Goal: Information Seeking & Learning: Find specific fact

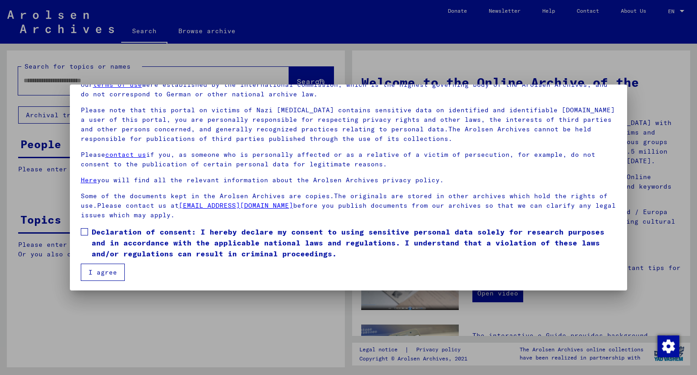
scroll to position [46, 0]
click at [88, 229] on label "Declaration of consent: I hereby declare my consent to using sensitive personal…" at bounding box center [349, 242] width 536 height 33
click at [98, 276] on button "I agree" at bounding box center [103, 271] width 44 height 17
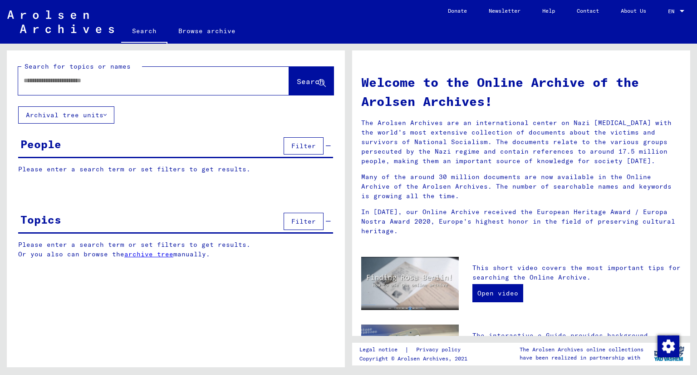
click at [132, 82] on input "text" at bounding box center [143, 81] width 238 height 10
type input "*****"
click at [275, 79] on mat-icon "close" at bounding box center [280, 81] width 11 height 11
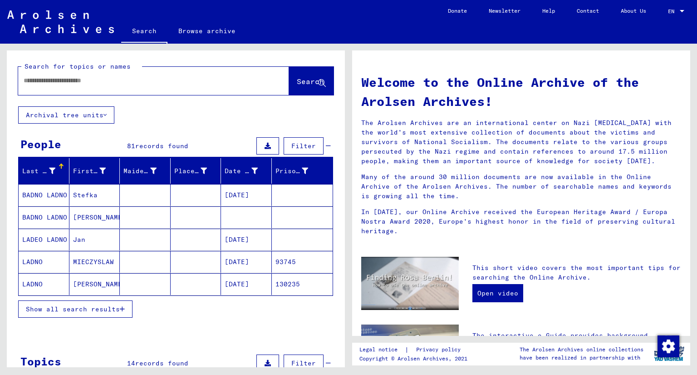
click at [32, 282] on mat-cell "LADNO" at bounding box center [44, 284] width 51 height 22
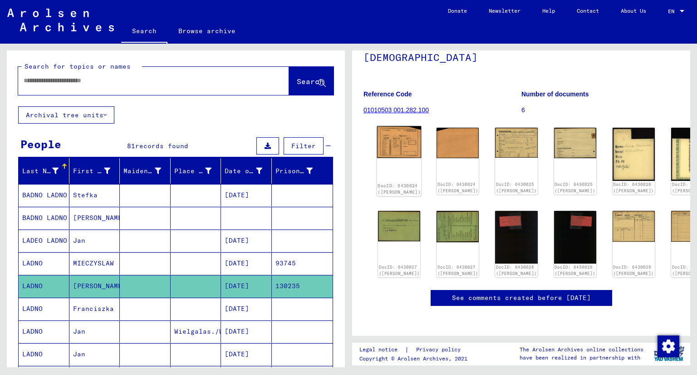
click at [393, 126] on img at bounding box center [399, 142] width 44 height 32
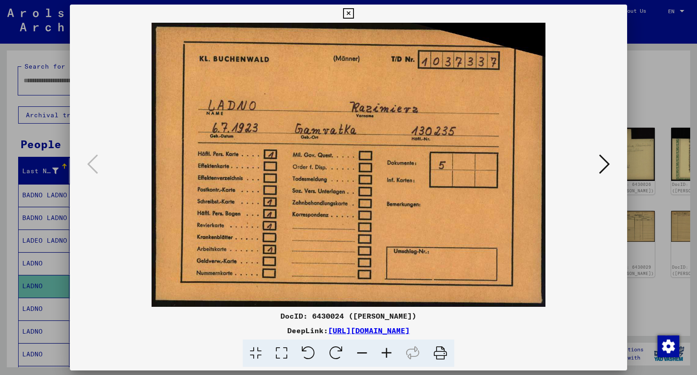
click at [601, 163] on icon at bounding box center [604, 164] width 11 height 22
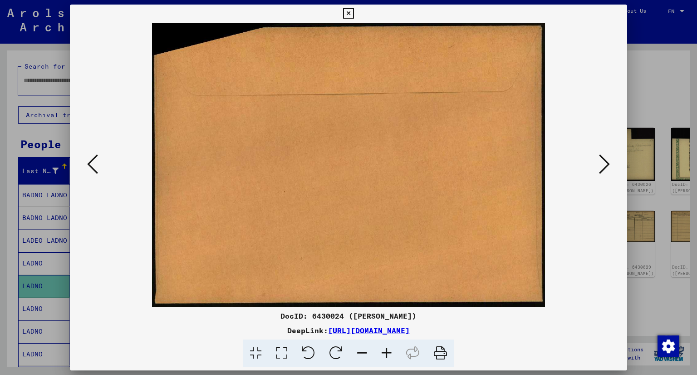
click at [601, 163] on icon at bounding box center [604, 164] width 11 height 22
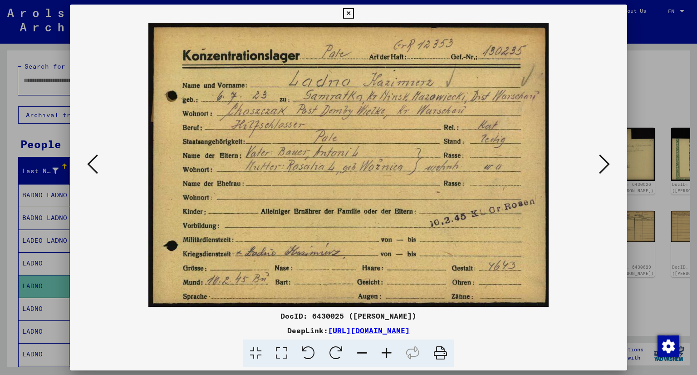
click at [100, 169] on button at bounding box center [92, 165] width 16 height 26
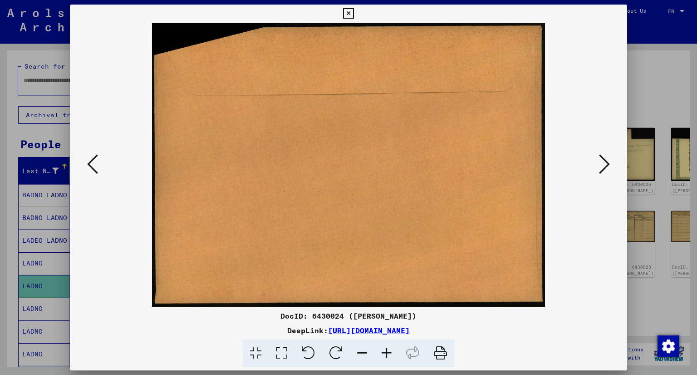
click at [609, 165] on icon at bounding box center [604, 164] width 11 height 22
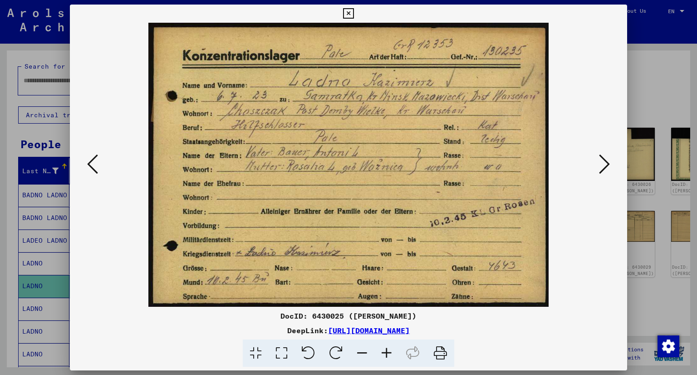
click at [609, 165] on icon at bounding box center [604, 164] width 11 height 22
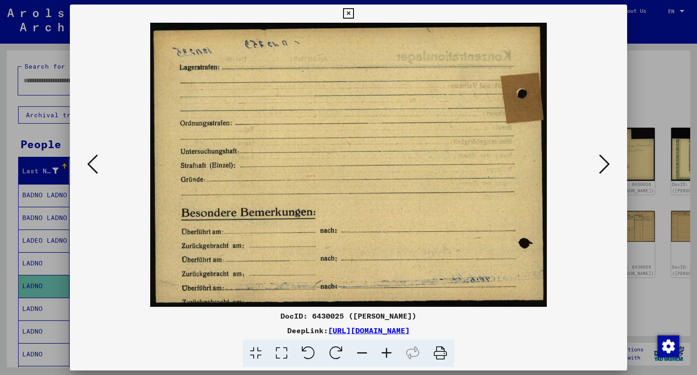
click at [609, 165] on icon at bounding box center [604, 164] width 11 height 22
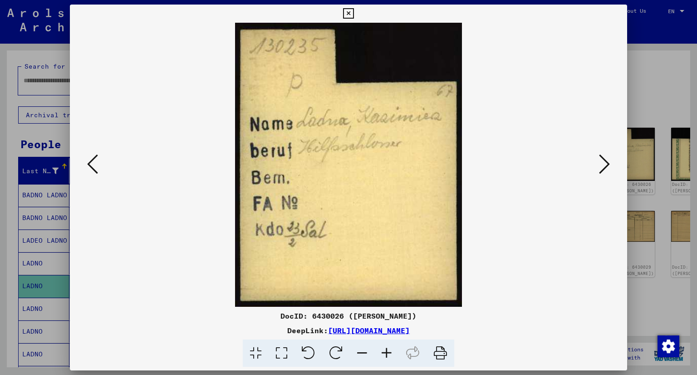
click at [609, 165] on icon at bounding box center [604, 164] width 11 height 22
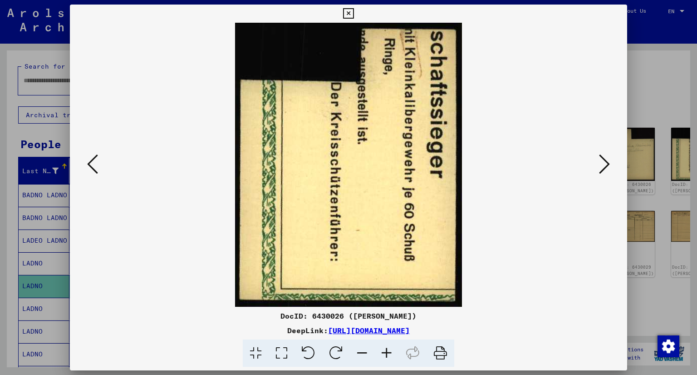
click at [609, 165] on icon at bounding box center [604, 164] width 11 height 22
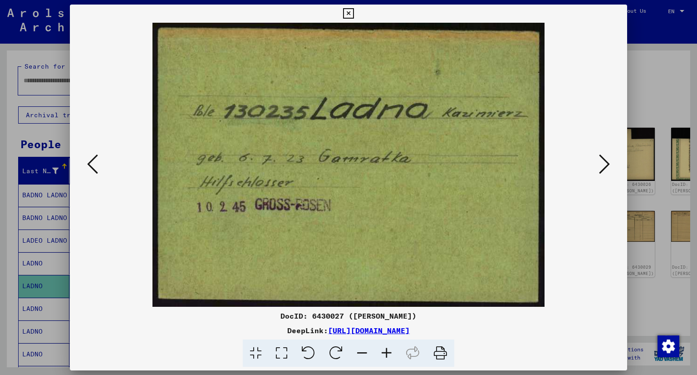
click at [609, 165] on icon at bounding box center [604, 164] width 11 height 22
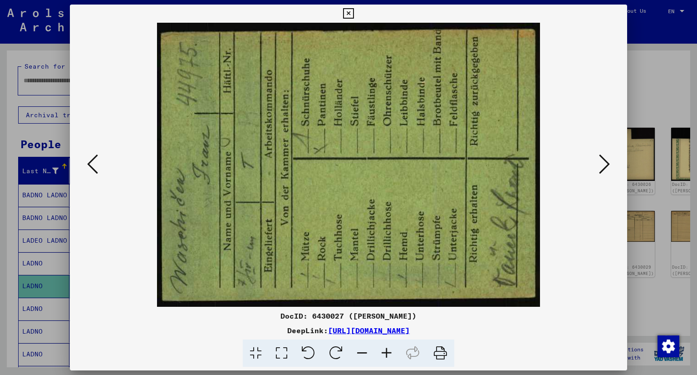
click at [88, 158] on icon at bounding box center [92, 164] width 11 height 22
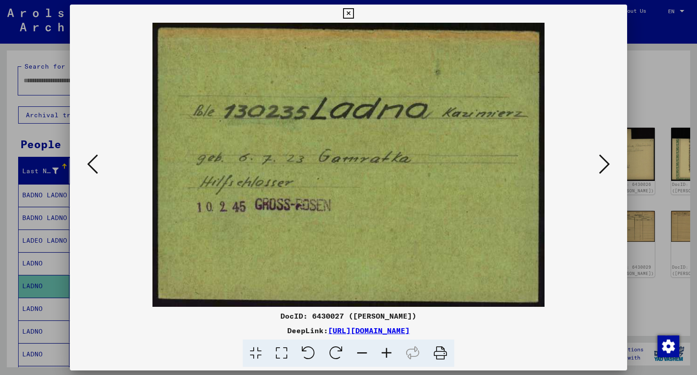
click at [598, 163] on button at bounding box center [605, 165] width 16 height 26
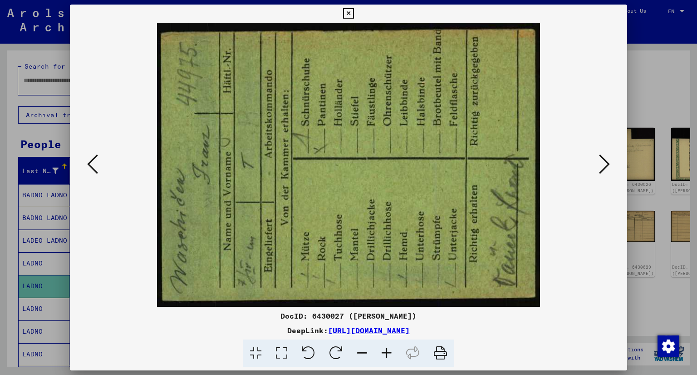
click at [598, 163] on button at bounding box center [605, 165] width 16 height 26
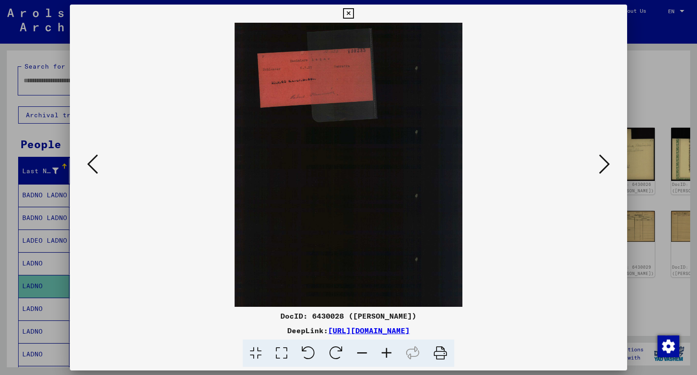
click at [598, 163] on button at bounding box center [605, 165] width 16 height 26
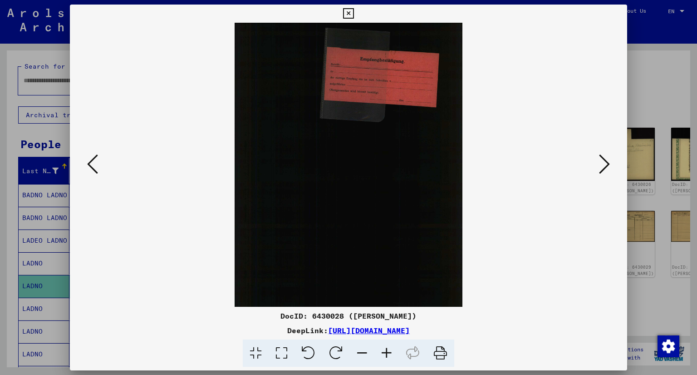
click at [598, 163] on button at bounding box center [605, 165] width 16 height 26
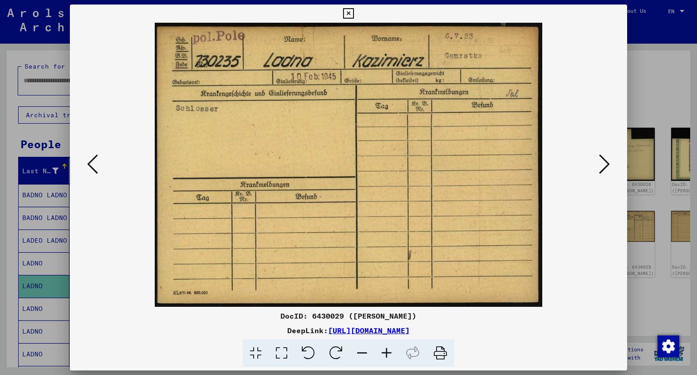
click at [598, 163] on button at bounding box center [605, 165] width 16 height 26
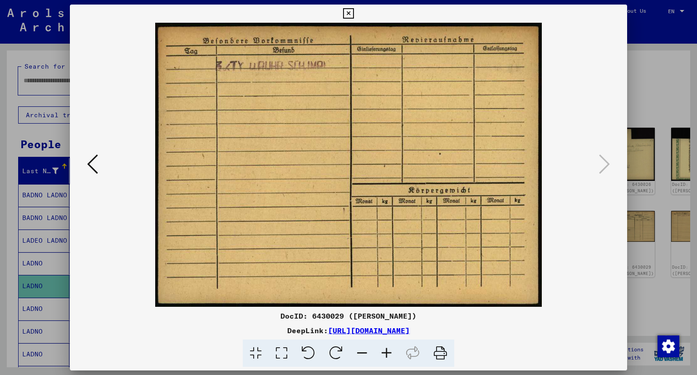
click at [292, 335] on div "DeepLink: [URL][DOMAIN_NAME]" at bounding box center [349, 330] width 558 height 11
click at [328, 333] on link "[URL][DOMAIN_NAME]" at bounding box center [369, 330] width 82 height 9
click at [88, 158] on icon at bounding box center [92, 164] width 11 height 22
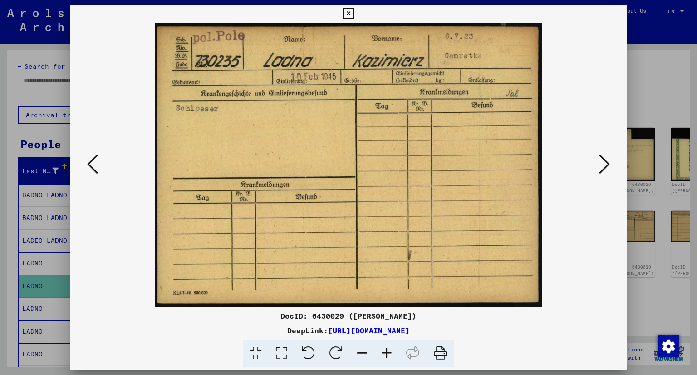
click at [91, 161] on icon at bounding box center [92, 164] width 11 height 22
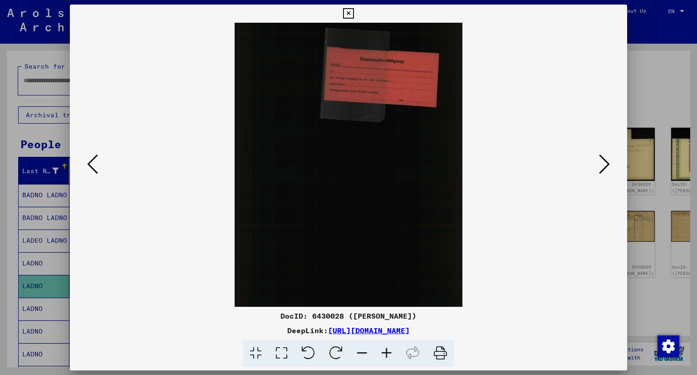
click at [91, 161] on icon at bounding box center [92, 164] width 11 height 22
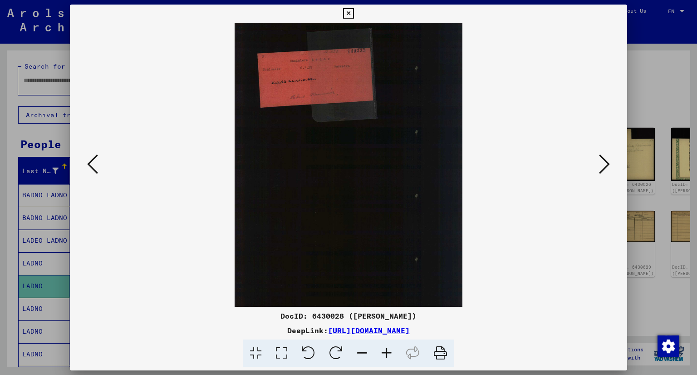
click at [91, 161] on icon at bounding box center [92, 164] width 11 height 22
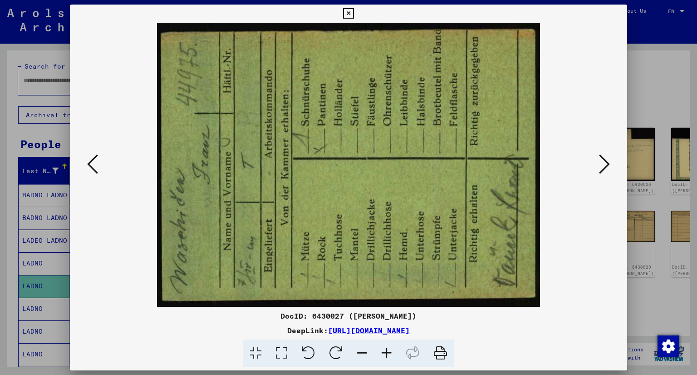
click at [602, 162] on icon at bounding box center [604, 164] width 11 height 22
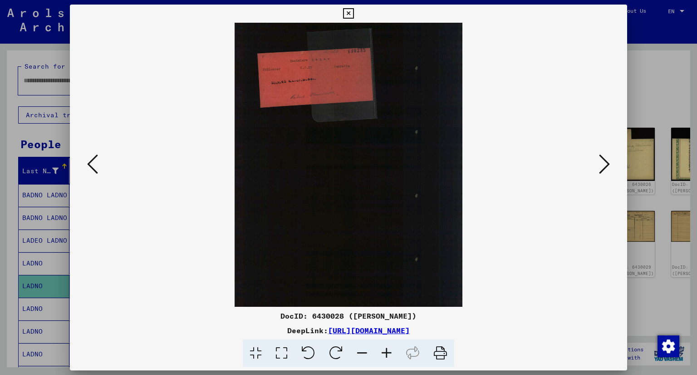
click at [602, 162] on icon at bounding box center [604, 164] width 11 height 22
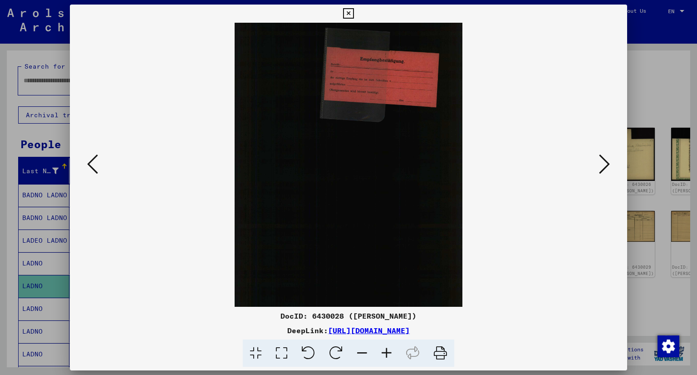
click at [98, 168] on button at bounding box center [92, 165] width 16 height 26
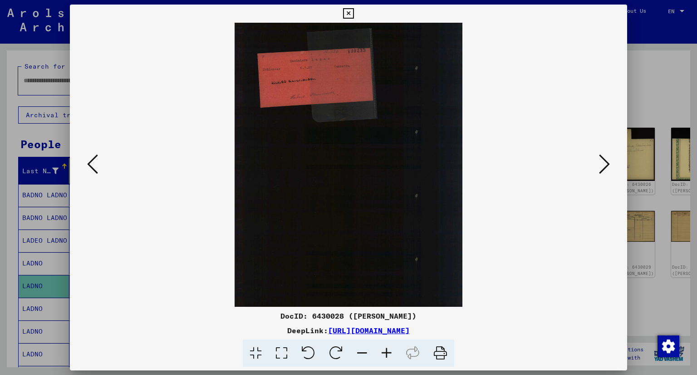
click at [97, 167] on icon at bounding box center [92, 164] width 11 height 22
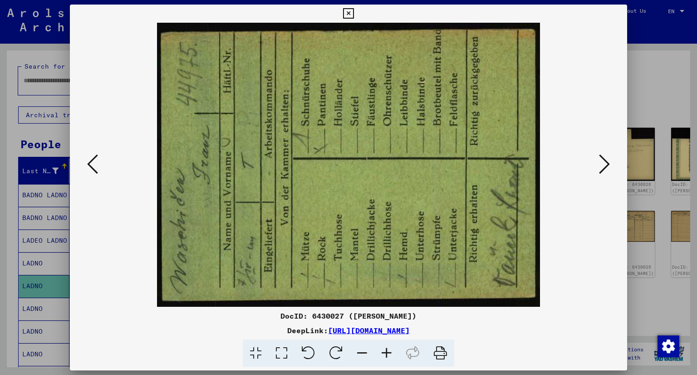
click at [97, 167] on icon at bounding box center [92, 164] width 11 height 22
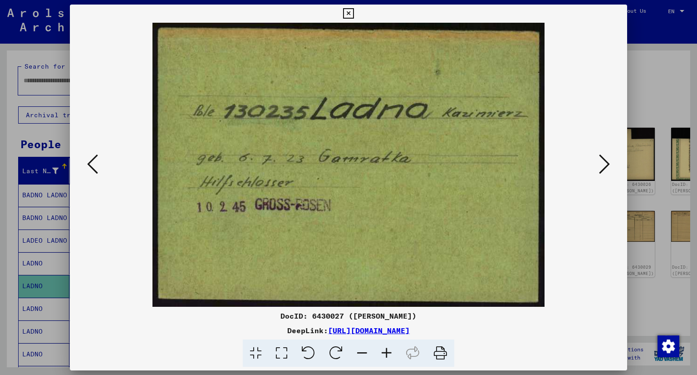
click at [97, 167] on icon at bounding box center [92, 164] width 11 height 22
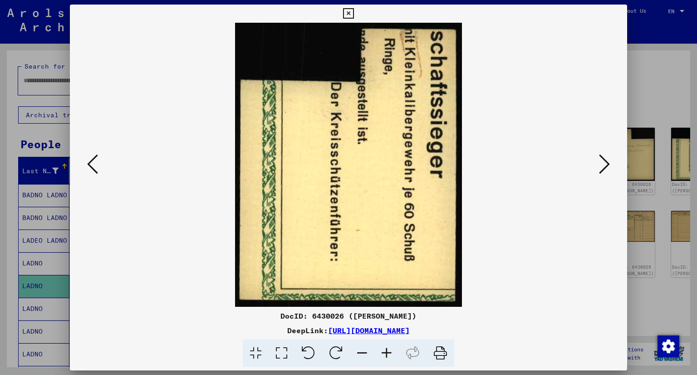
click at [100, 155] on button at bounding box center [92, 165] width 16 height 26
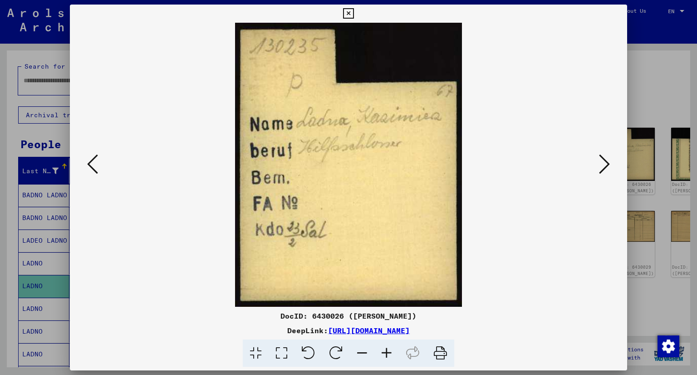
click at [31, 280] on div at bounding box center [348, 187] width 697 height 375
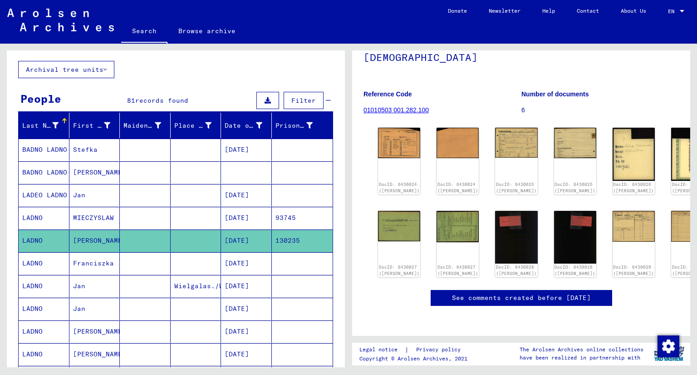
scroll to position [270, 0]
click at [475, 293] on link "See comments created before [DATE]" at bounding box center [521, 298] width 139 height 10
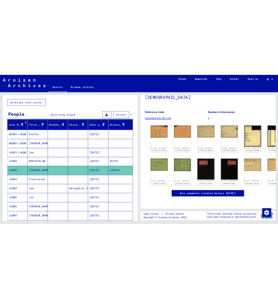
scroll to position [133, 0]
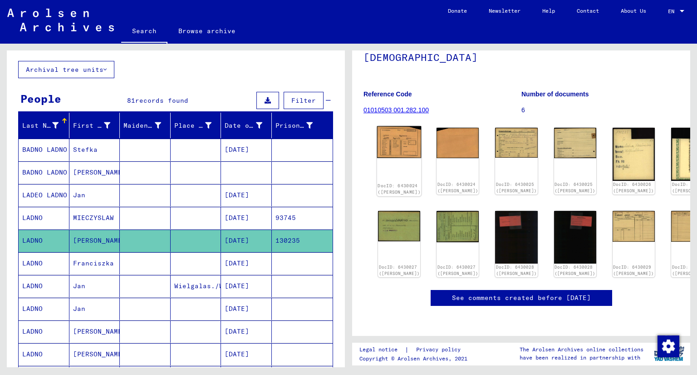
click at [395, 126] on img at bounding box center [399, 142] width 44 height 32
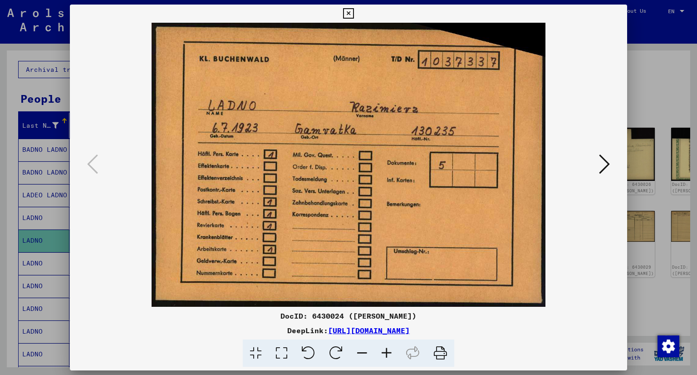
click at [121, 94] on img at bounding box center [349, 165] width 496 height 284
click at [599, 159] on button at bounding box center [605, 165] width 16 height 26
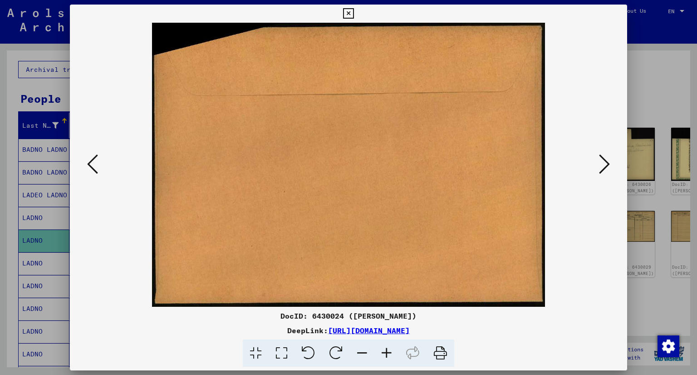
click at [613, 167] on button at bounding box center [605, 165] width 16 height 26
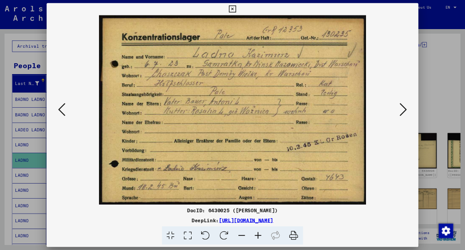
scroll to position [0, 0]
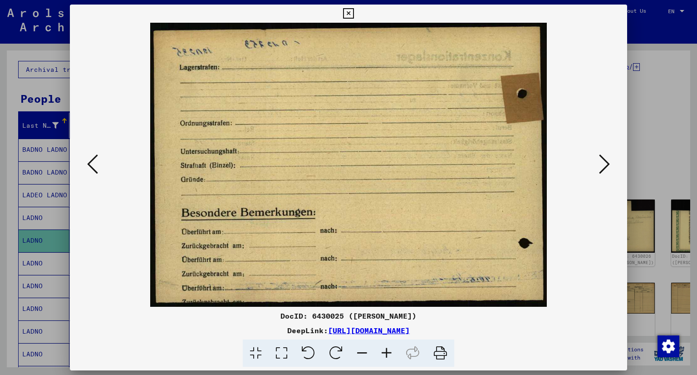
click at [603, 162] on icon at bounding box center [604, 164] width 11 height 22
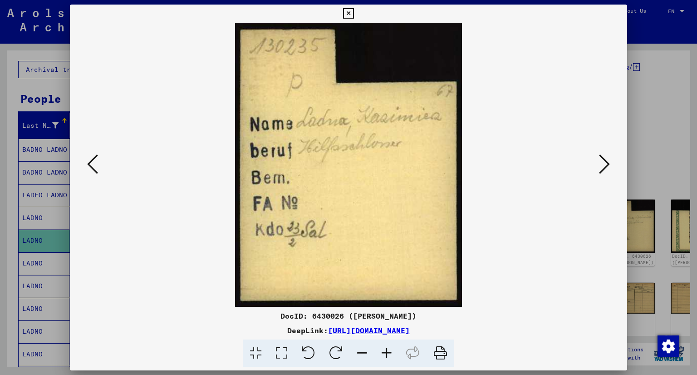
click at [101, 159] on img at bounding box center [349, 165] width 496 height 284
click at [95, 156] on icon at bounding box center [92, 164] width 11 height 22
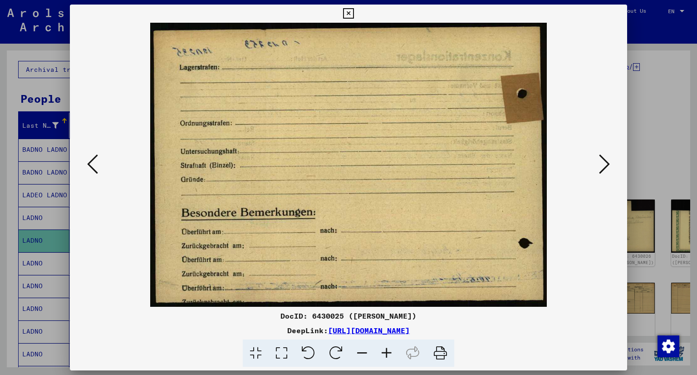
click at [604, 161] on icon at bounding box center [604, 164] width 11 height 22
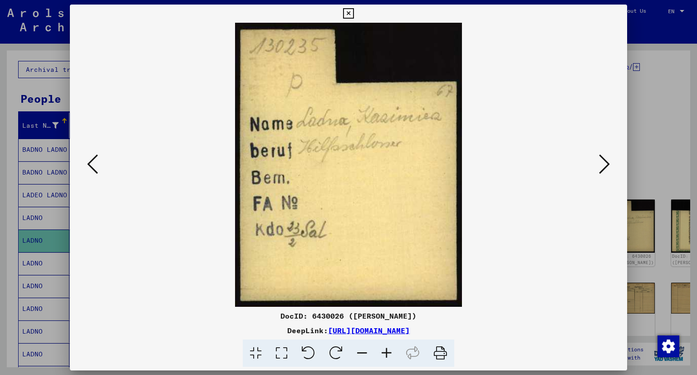
click at [604, 161] on icon at bounding box center [604, 164] width 11 height 22
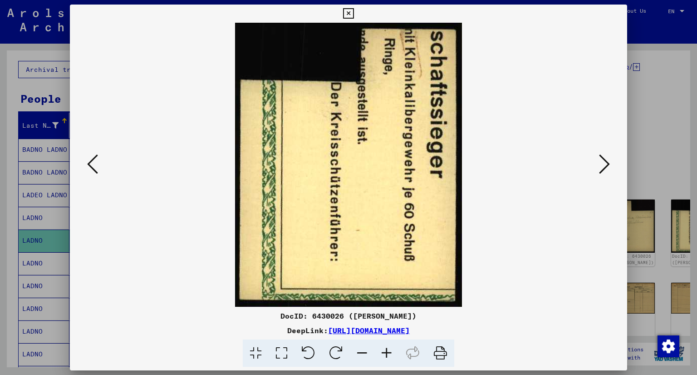
click at [604, 161] on icon at bounding box center [604, 164] width 11 height 22
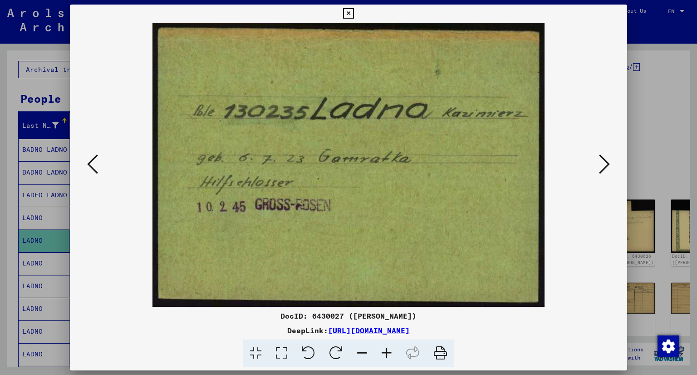
click at [603, 161] on icon at bounding box center [604, 164] width 11 height 22
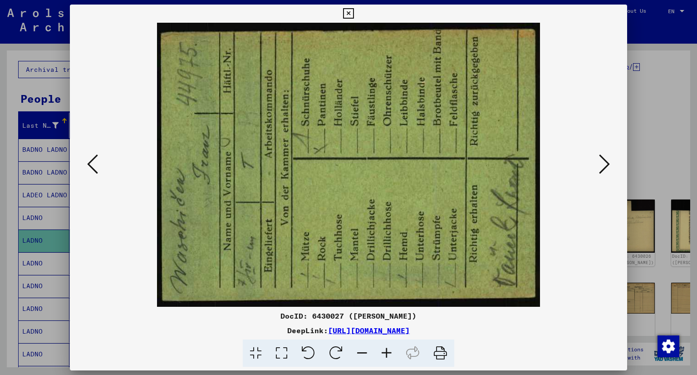
click at [603, 161] on icon at bounding box center [604, 164] width 11 height 22
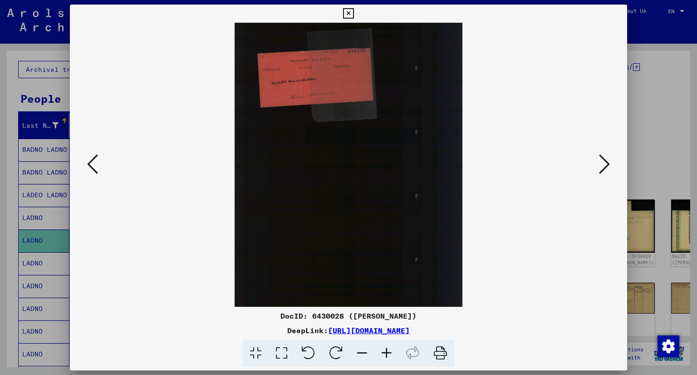
click at [612, 166] on button at bounding box center [605, 165] width 16 height 26
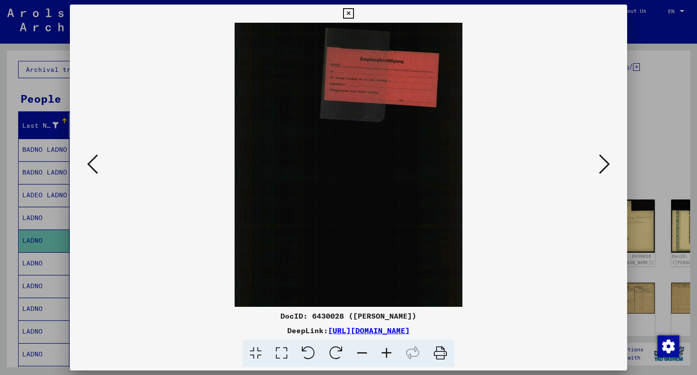
click at [612, 166] on button at bounding box center [605, 165] width 16 height 26
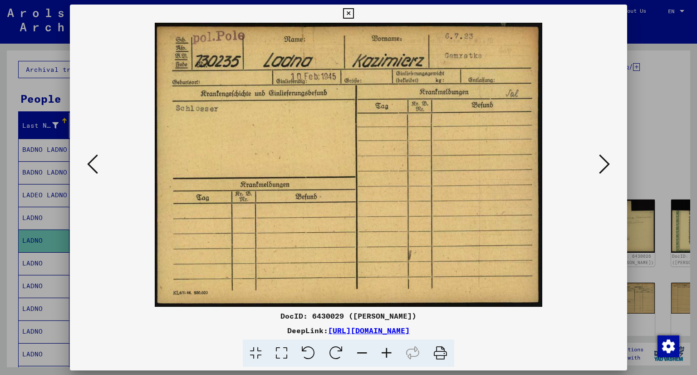
click at [612, 166] on button at bounding box center [605, 165] width 16 height 26
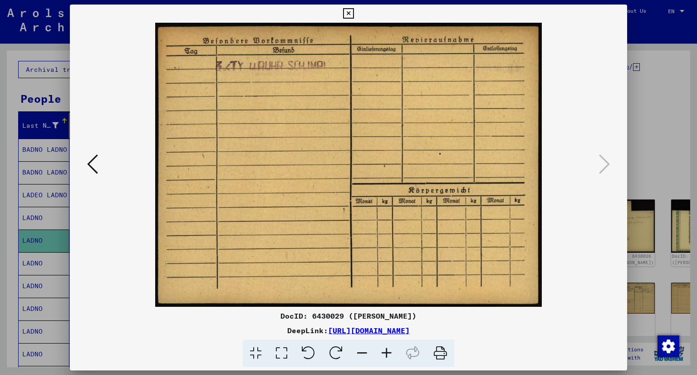
click at [99, 157] on button at bounding box center [92, 165] width 16 height 26
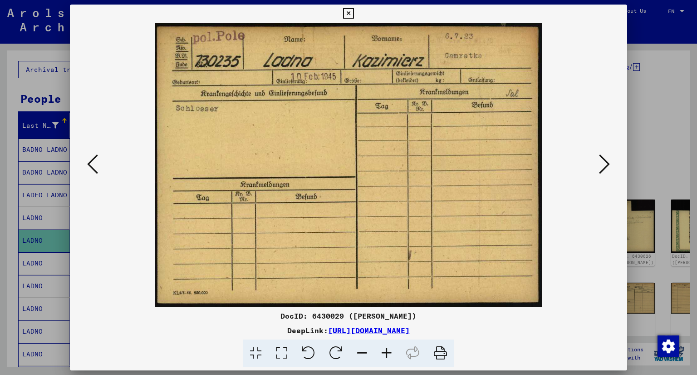
click at [99, 163] on div at bounding box center [349, 165] width 558 height 284
click at [96, 161] on icon at bounding box center [92, 164] width 11 height 22
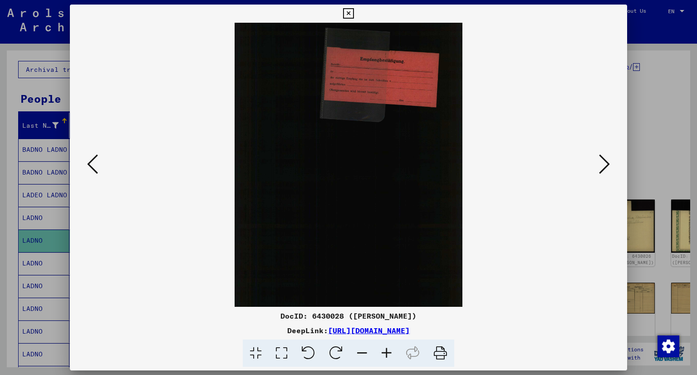
click at [96, 161] on icon at bounding box center [92, 164] width 11 height 22
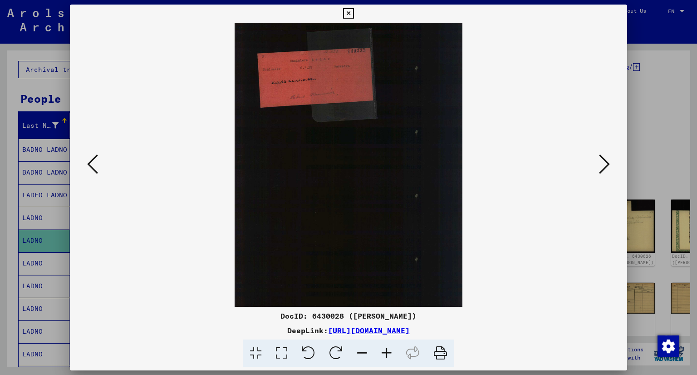
click at [96, 161] on icon at bounding box center [92, 164] width 11 height 22
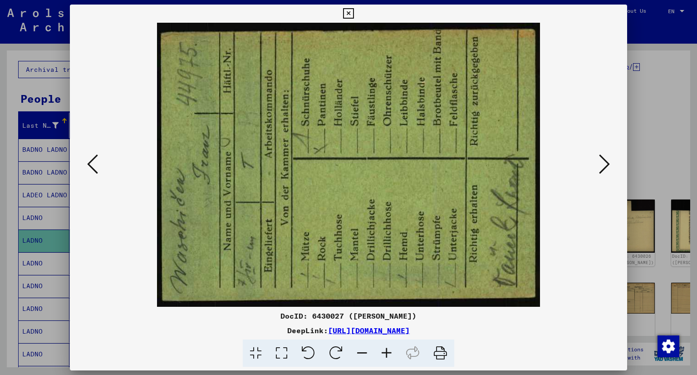
click at [96, 161] on icon at bounding box center [92, 164] width 11 height 22
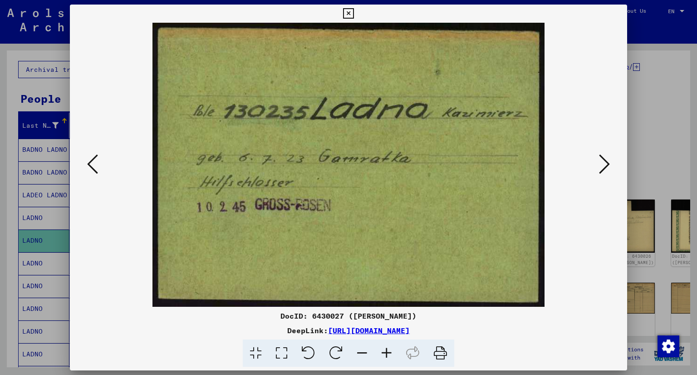
click at [96, 161] on icon at bounding box center [92, 164] width 11 height 22
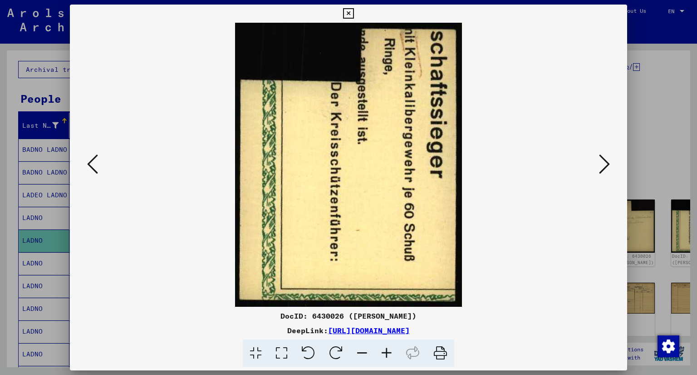
click at [96, 161] on icon at bounding box center [92, 164] width 11 height 22
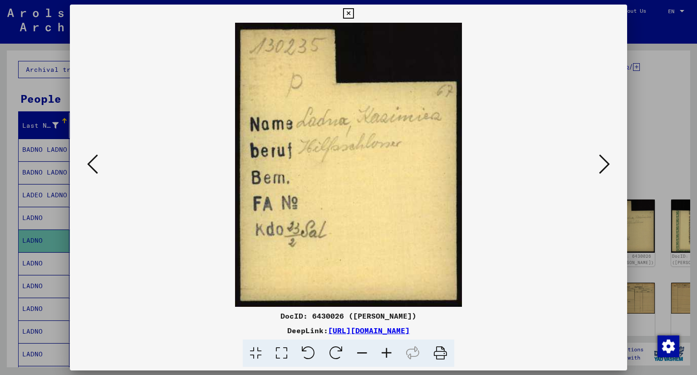
click at [96, 161] on icon at bounding box center [92, 164] width 11 height 22
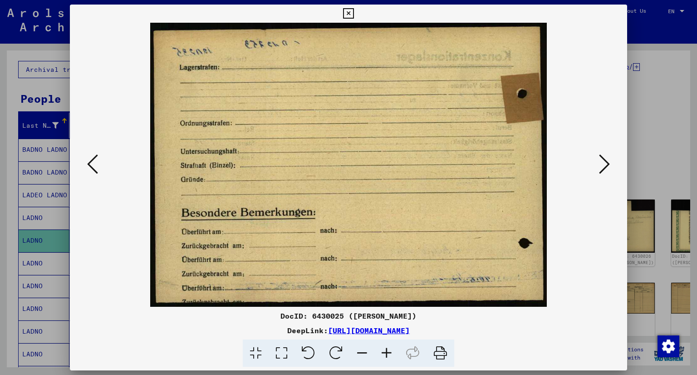
click at [96, 161] on icon at bounding box center [92, 164] width 11 height 22
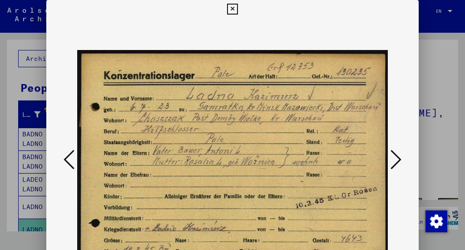
scroll to position [45, 0]
click at [444, 38] on div at bounding box center [232, 125] width 465 height 250
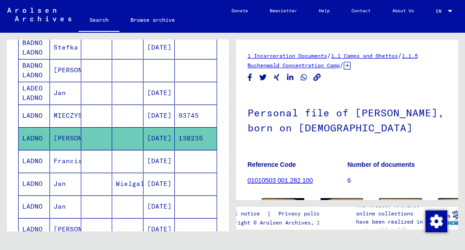
scroll to position [166, 0]
